Goal: Find specific page/section: Find specific page/section

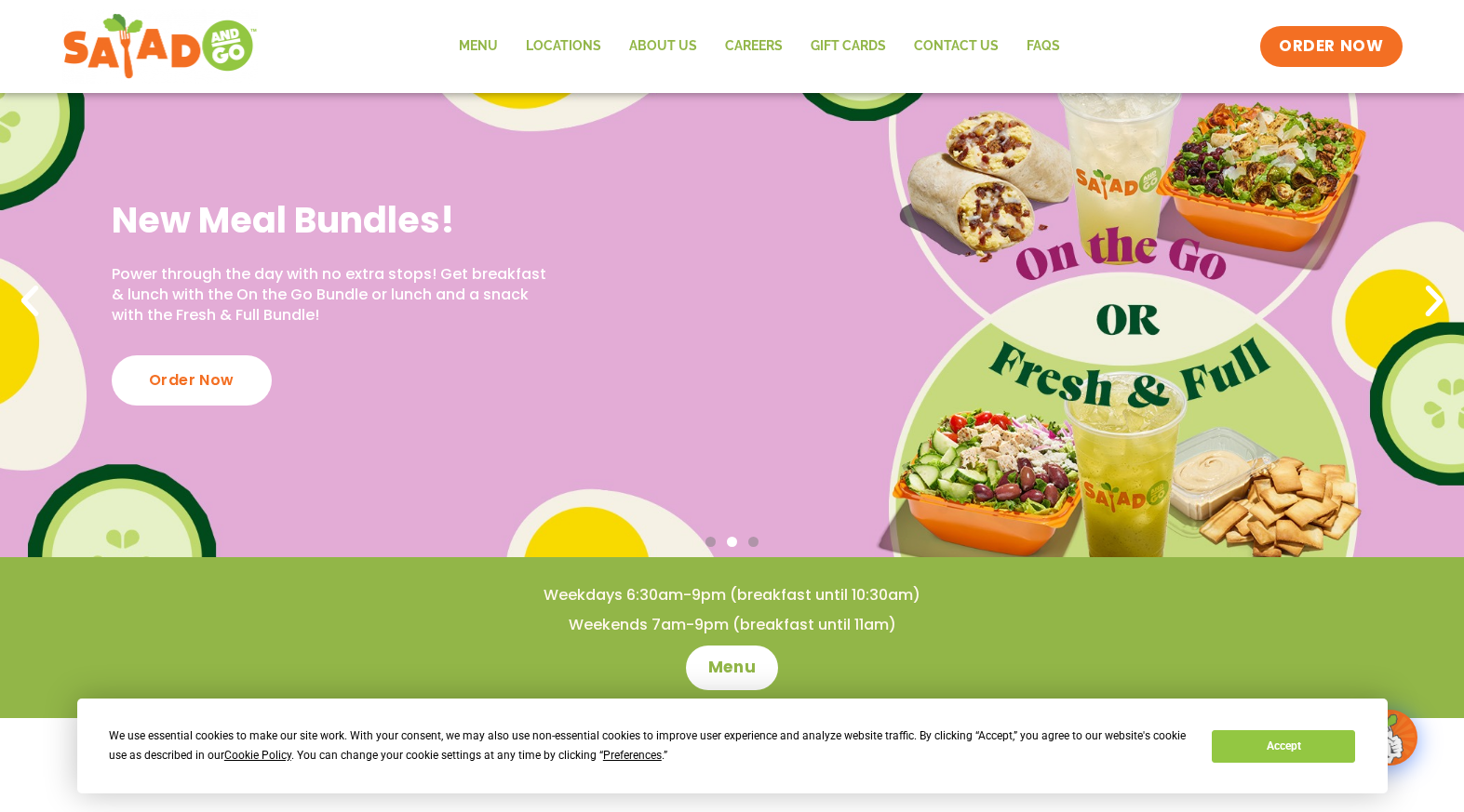
scroll to position [94, 0]
click at [496, 41] on link "Menu" at bounding box center [478, 46] width 67 height 43
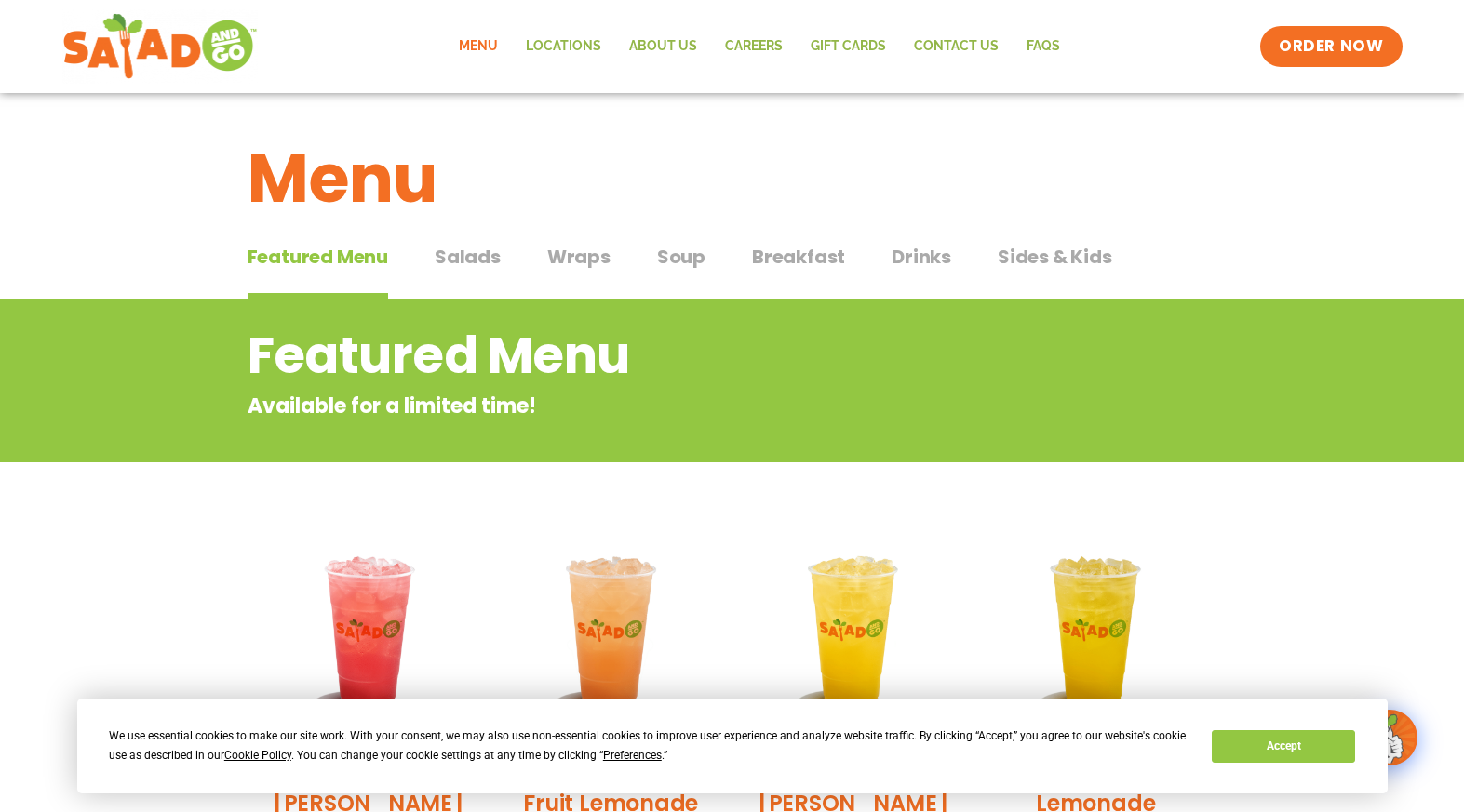
click at [450, 252] on span "Salads" at bounding box center [467, 257] width 66 height 28
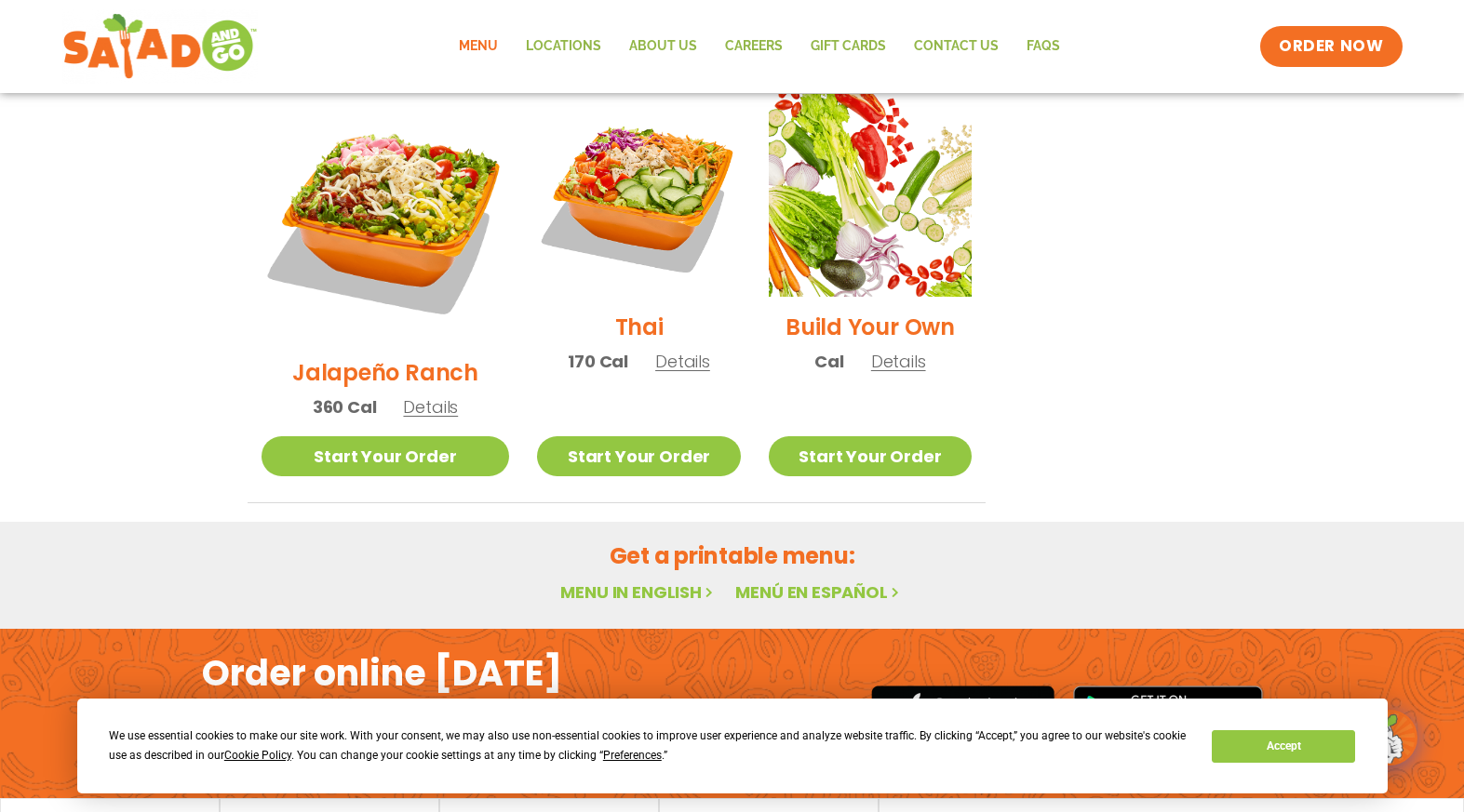
scroll to position [1430, 0]
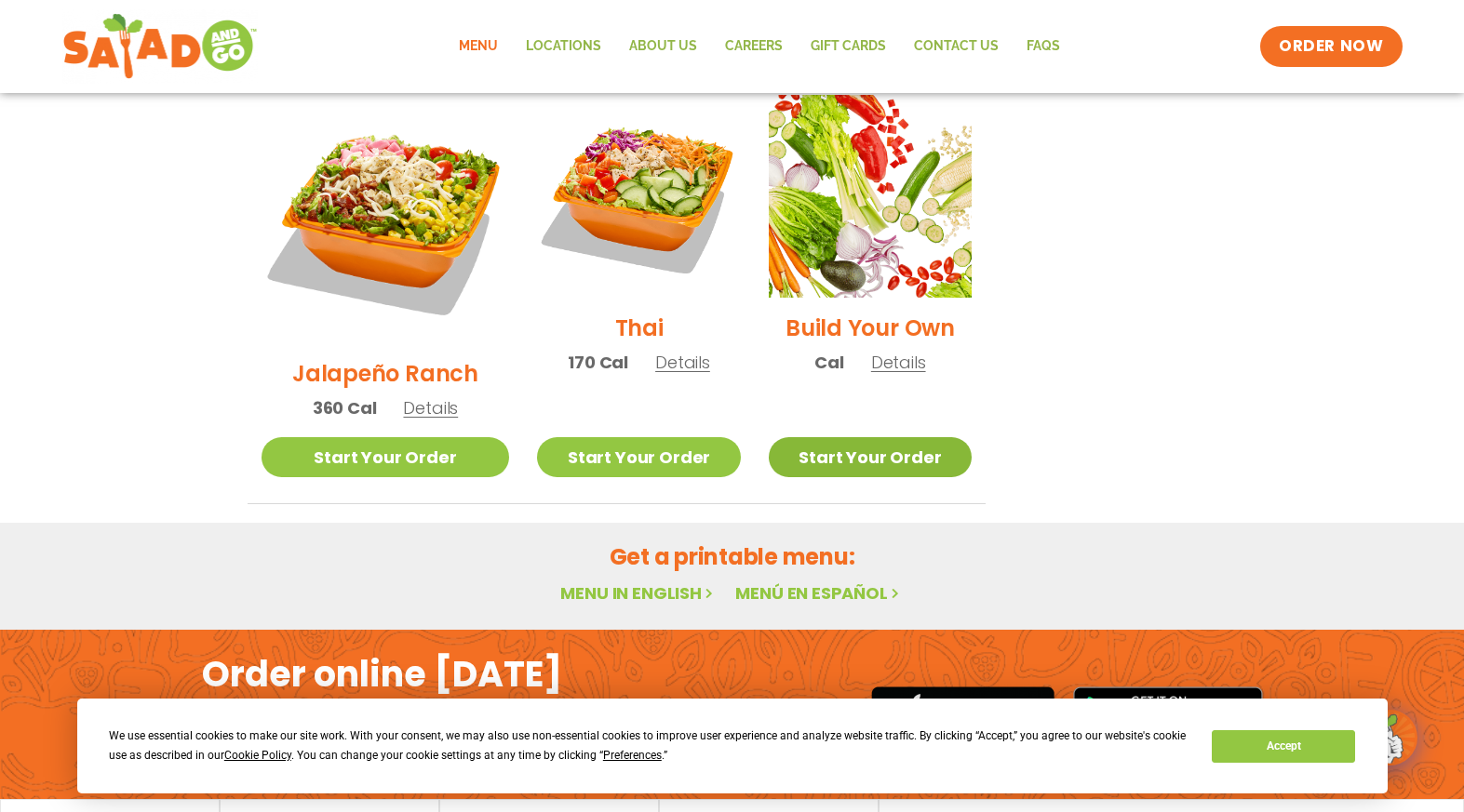
click at [892, 437] on link "Start Your Order" at bounding box center [870, 457] width 203 height 40
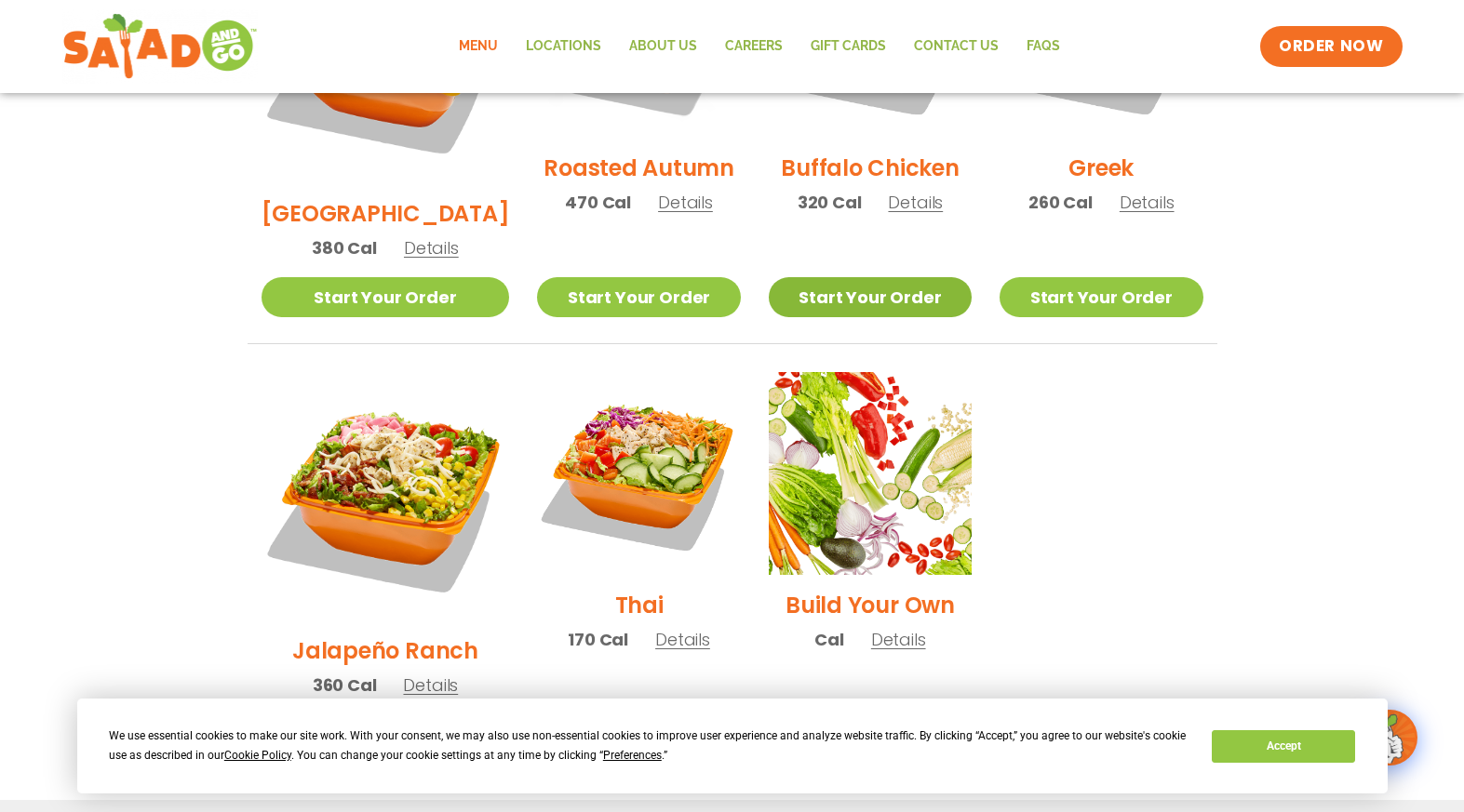
scroll to position [1161, 0]
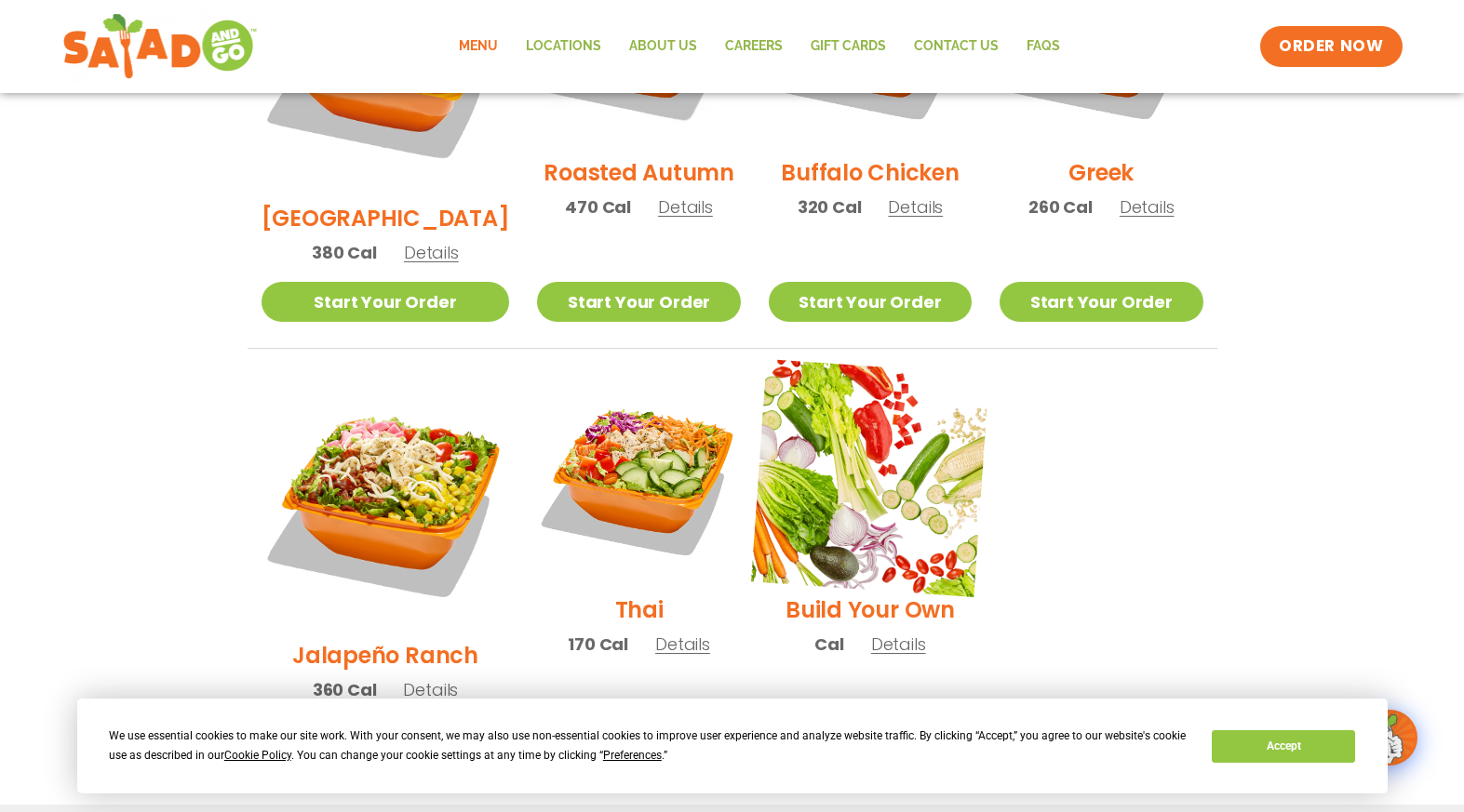
click at [834, 469] on img at bounding box center [870, 478] width 239 height 239
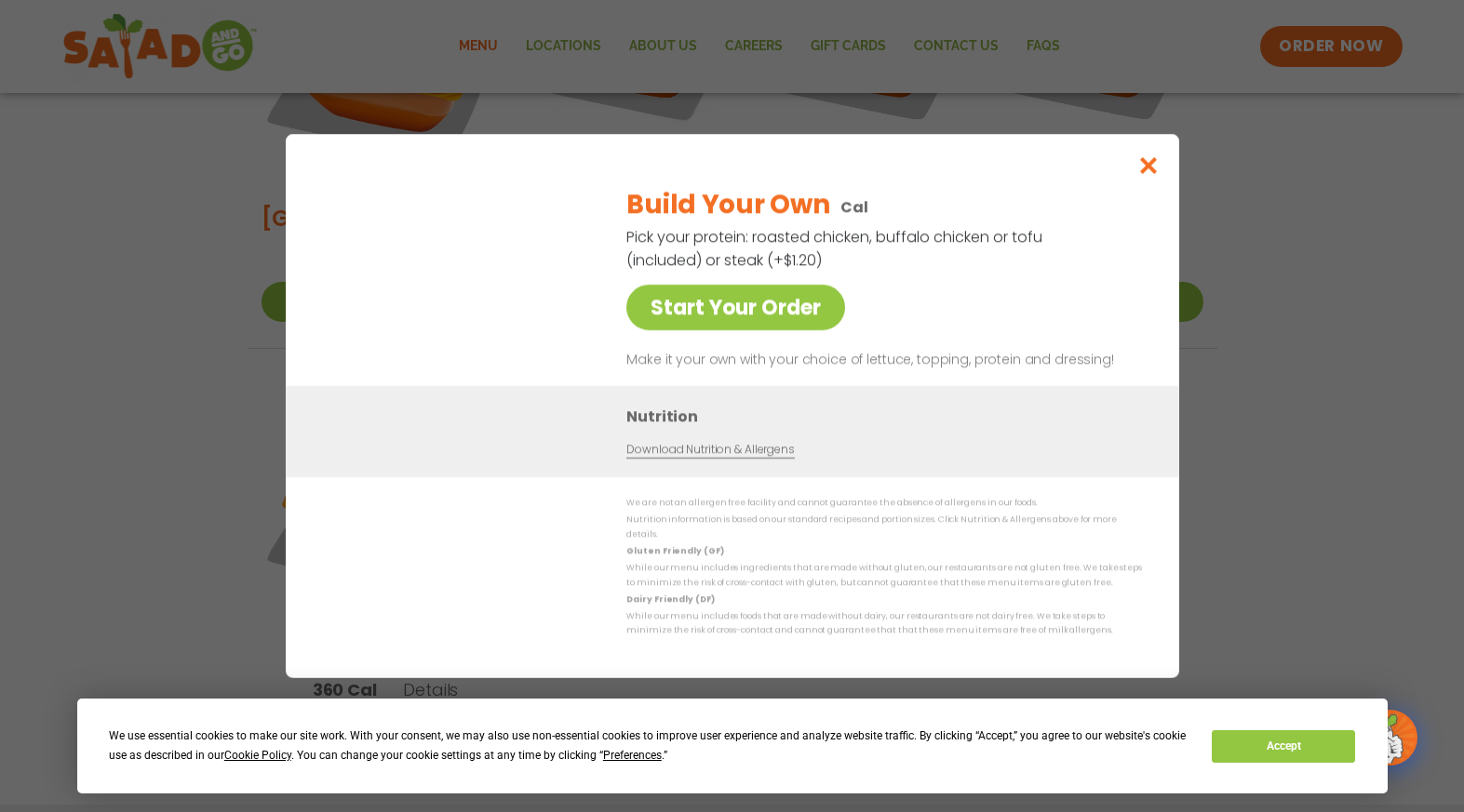
scroll to position [1156, 0]
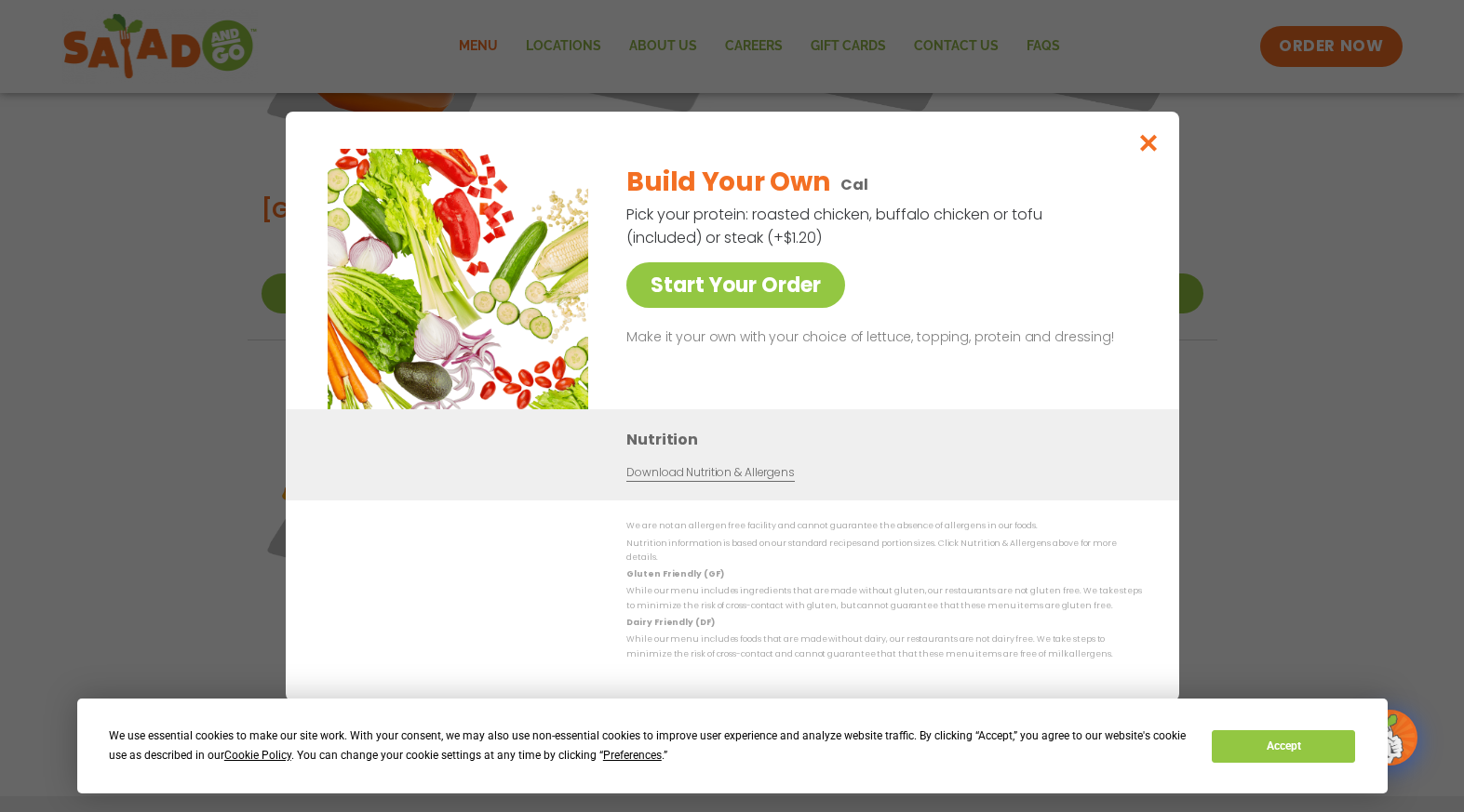
click at [1147, 143] on icon "Close modal" at bounding box center [1148, 142] width 23 height 19
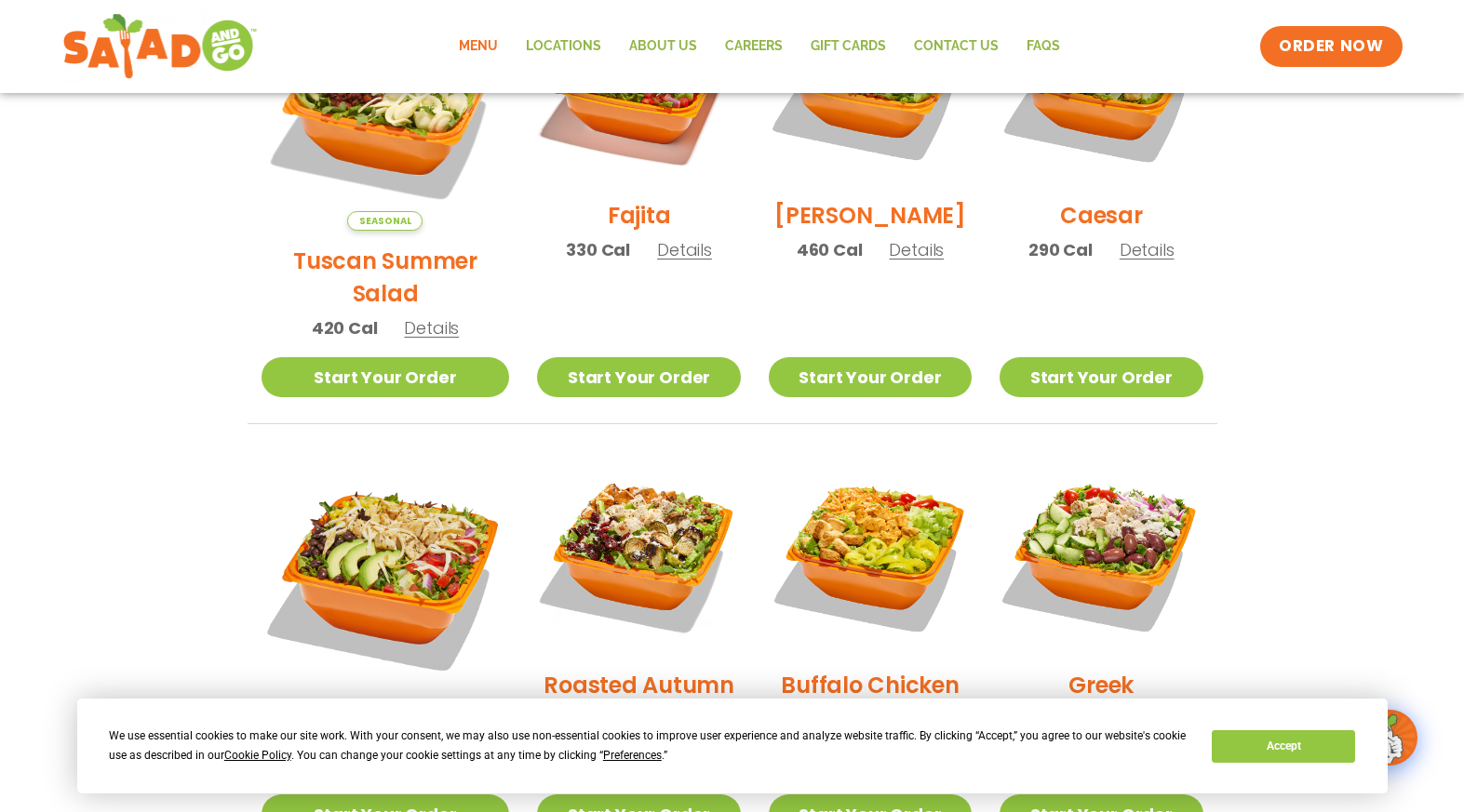
scroll to position [299, 0]
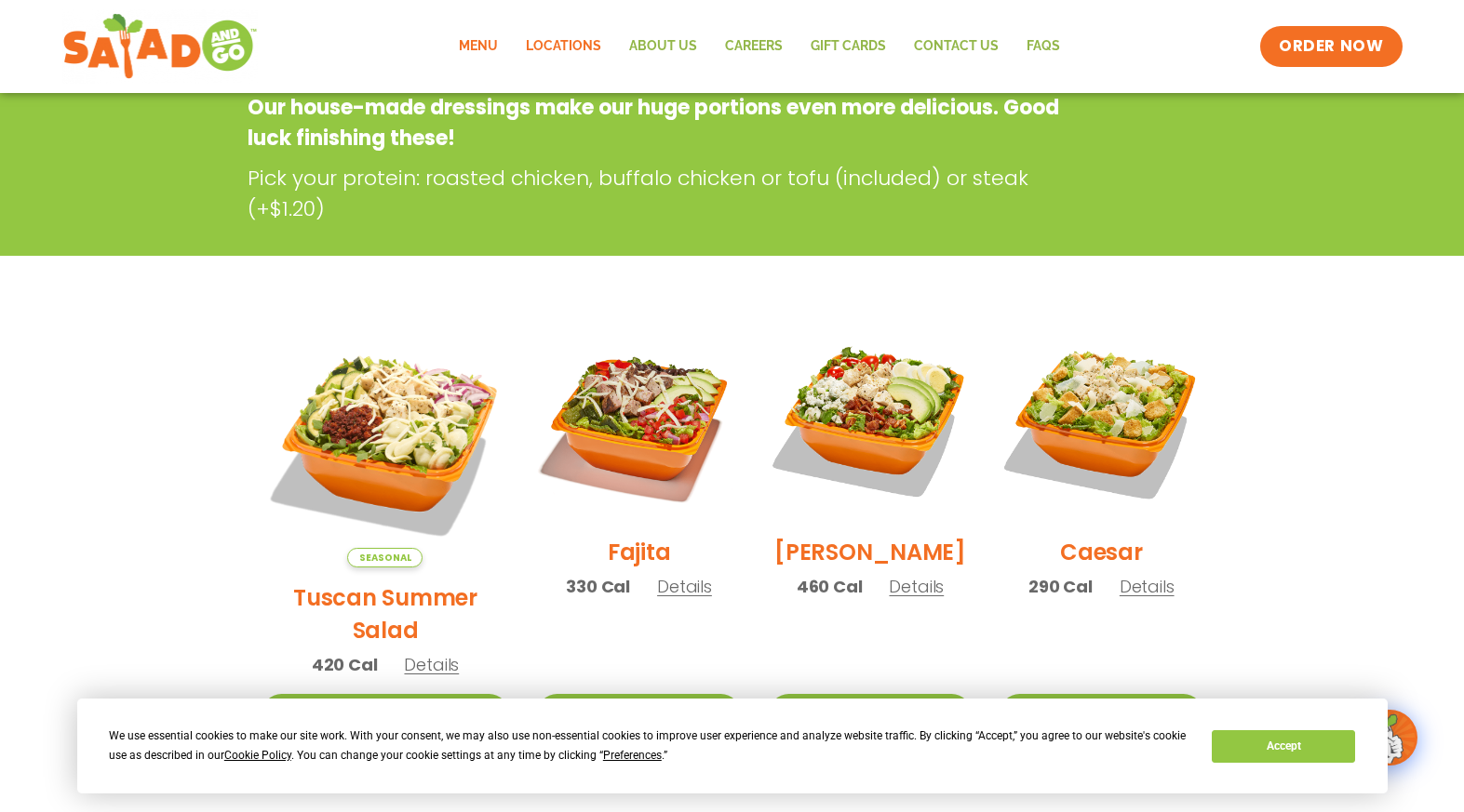
click at [563, 44] on link "Locations" at bounding box center [563, 46] width 103 height 43
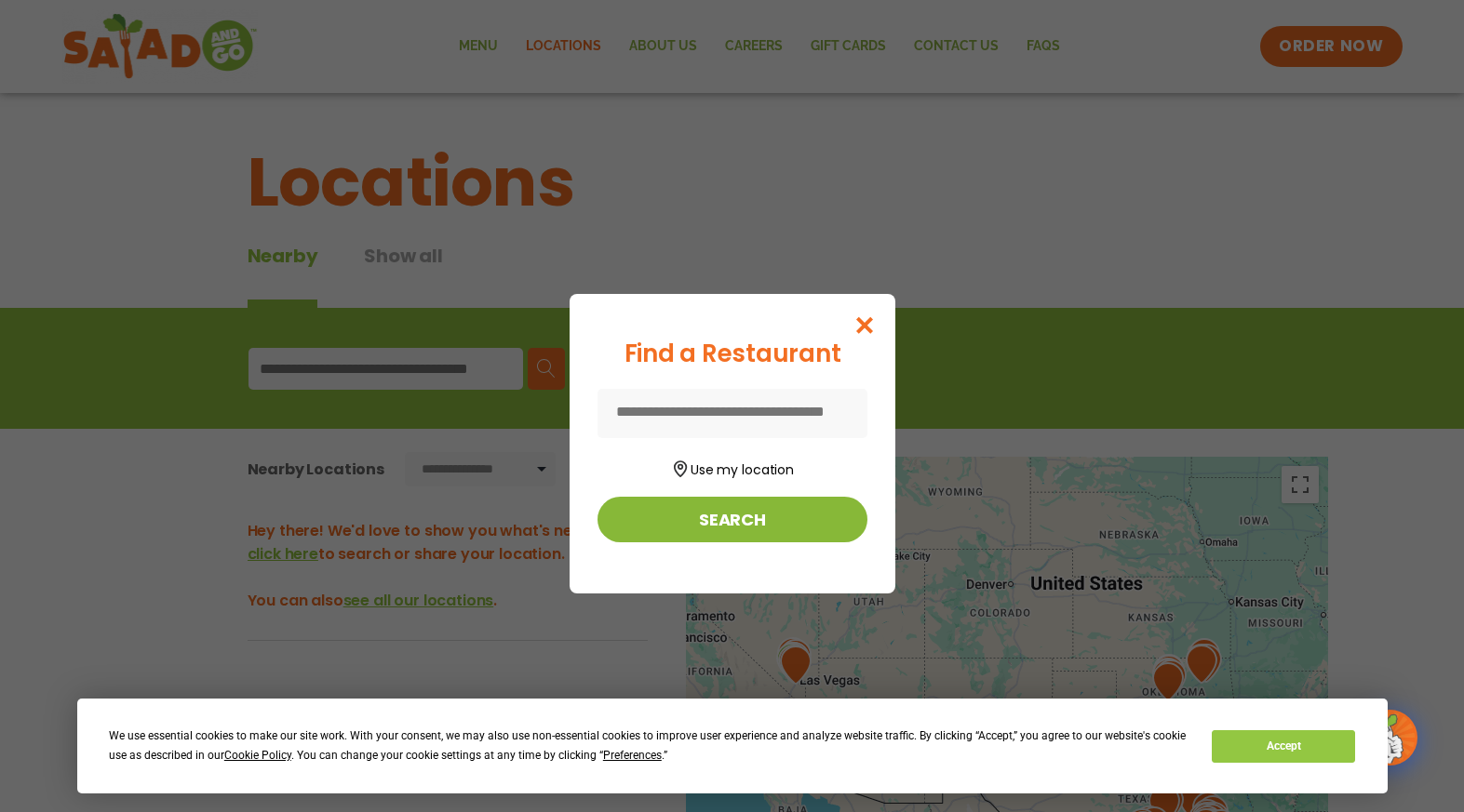
click at [785, 510] on button "Search" at bounding box center [732, 520] width 270 height 46
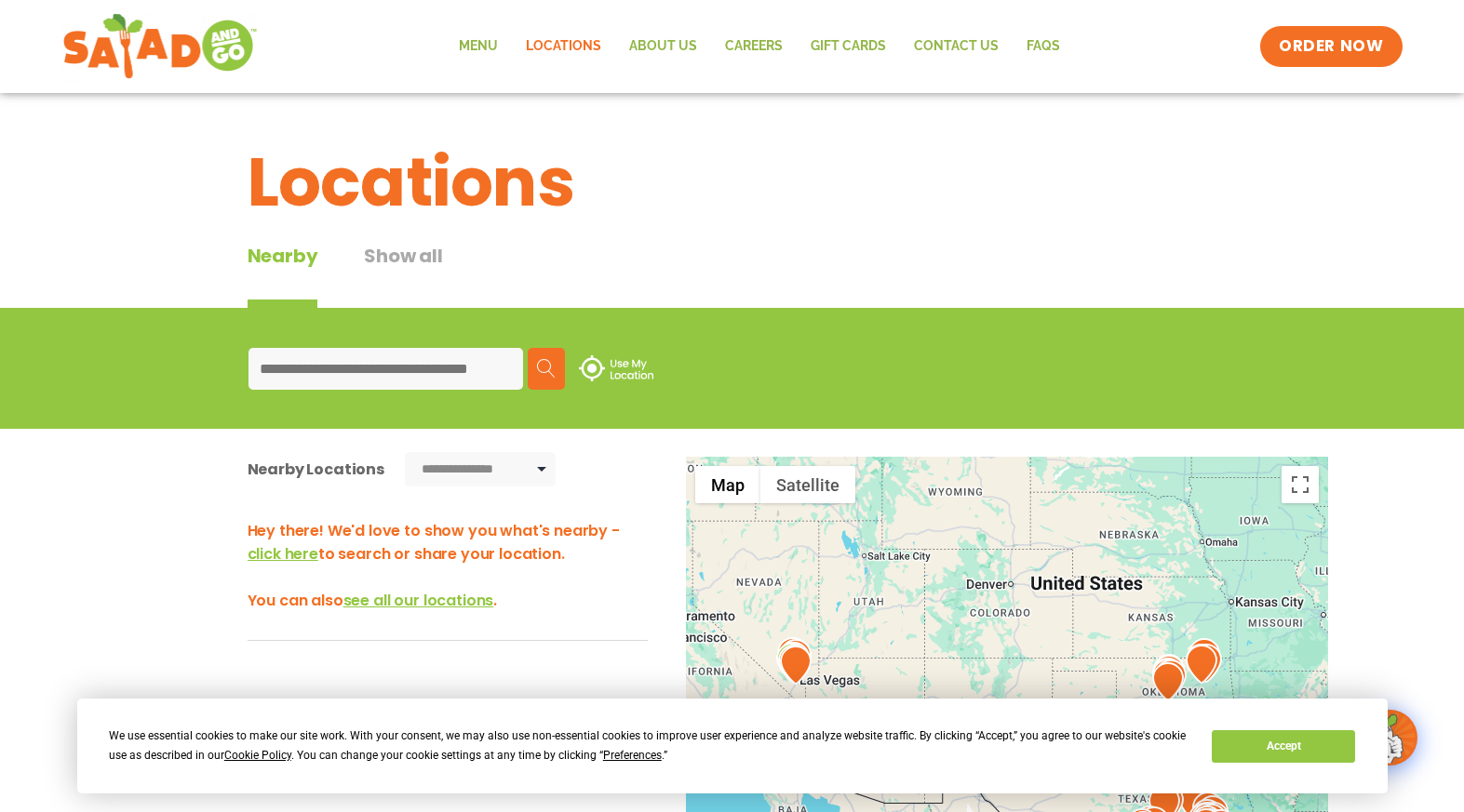
click at [297, 368] on input at bounding box center [386, 369] width 275 height 42
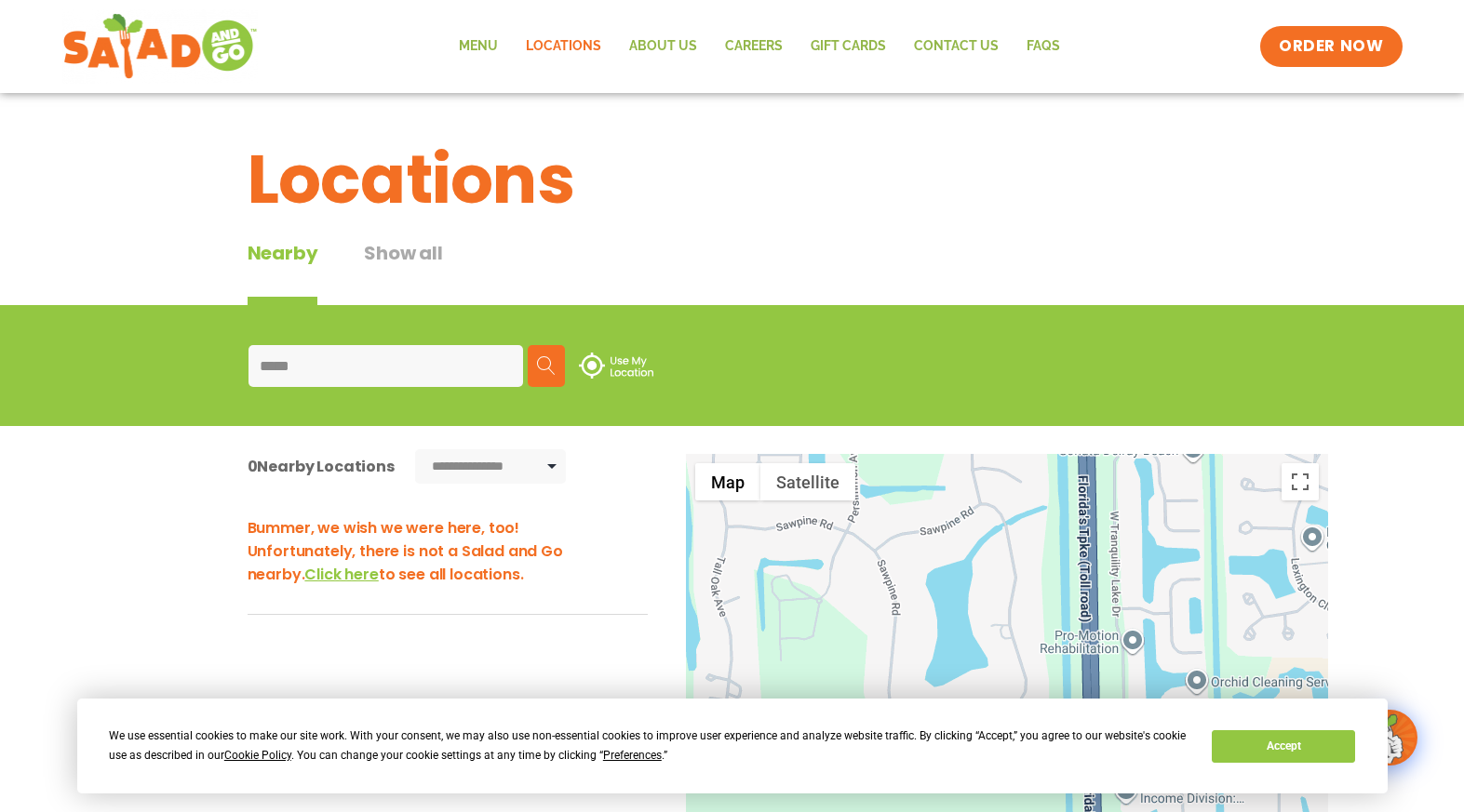
type input "*****"
drag, startPoint x: 419, startPoint y: 250, endPoint x: 380, endPoint y: 297, distance: 61.1
click at [419, 251] on button "Show all" at bounding box center [403, 272] width 78 height 66
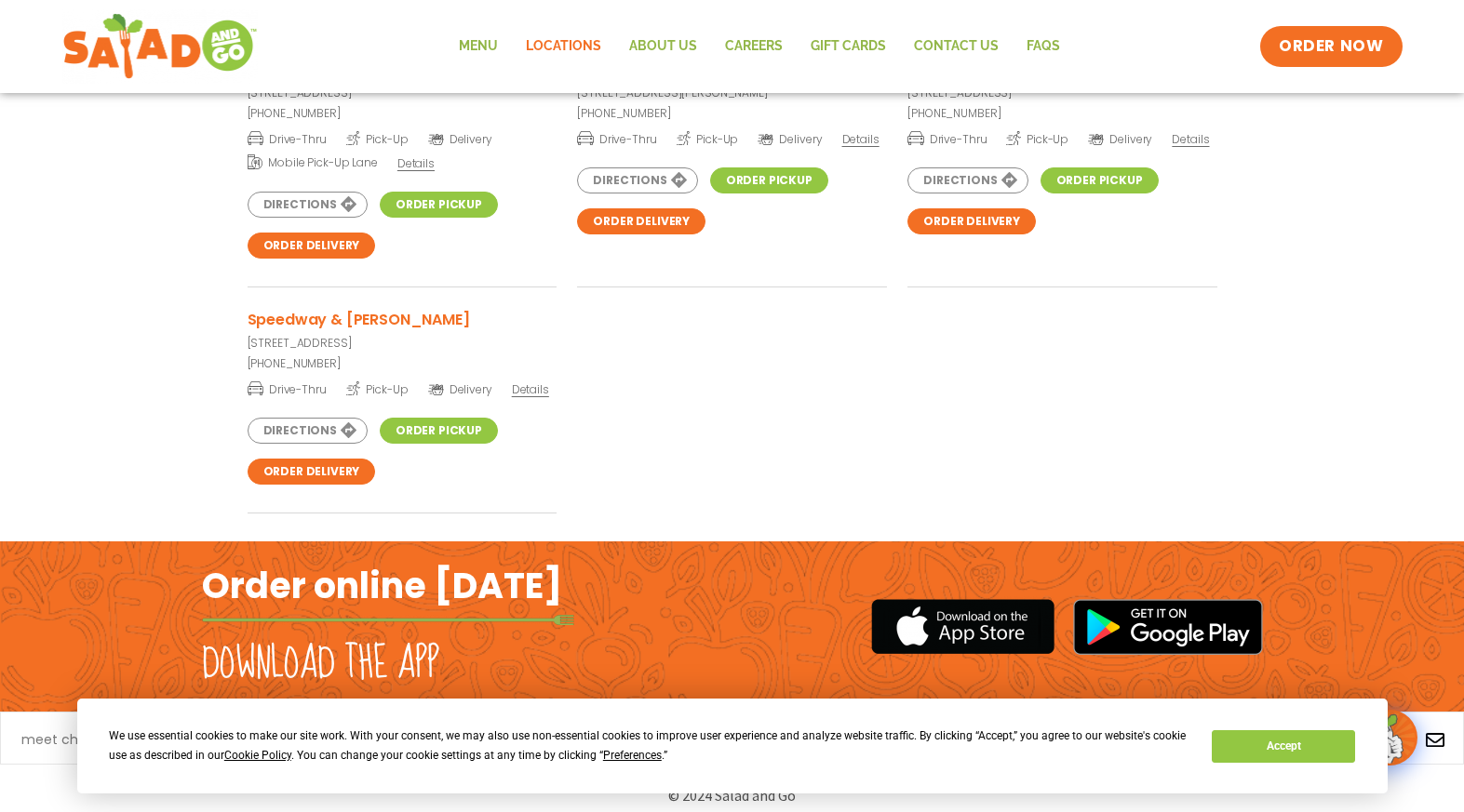
scroll to position [7250, 0]
